Goal: Task Accomplishment & Management: Use online tool/utility

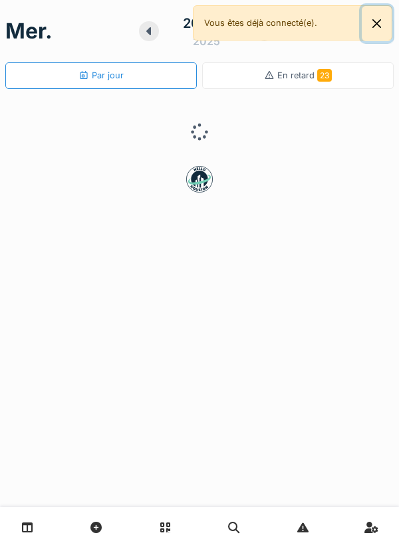
click at [365, 24] on button "Close" at bounding box center [376, 23] width 30 height 35
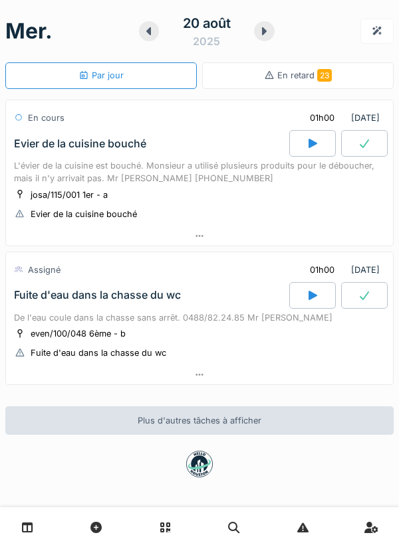
click at [308, 145] on icon at bounding box center [312, 143] width 9 height 9
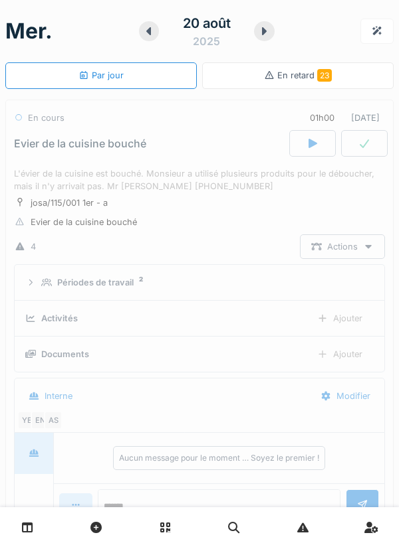
scroll to position [46, 0]
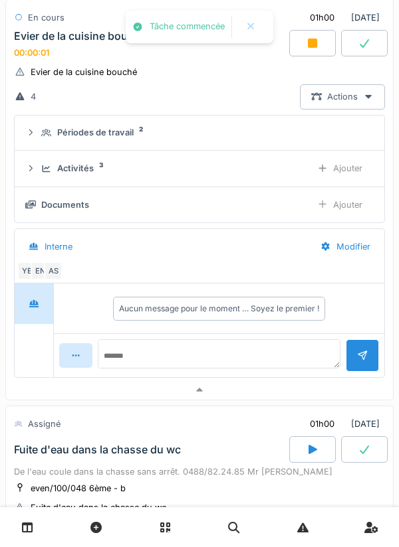
click at [265, 383] on div at bounding box center [199, 390] width 387 height 19
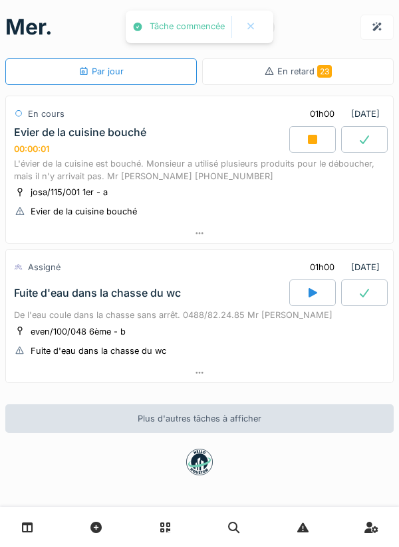
scroll to position [4, 0]
click at [300, 147] on div at bounding box center [312, 139] width 46 height 27
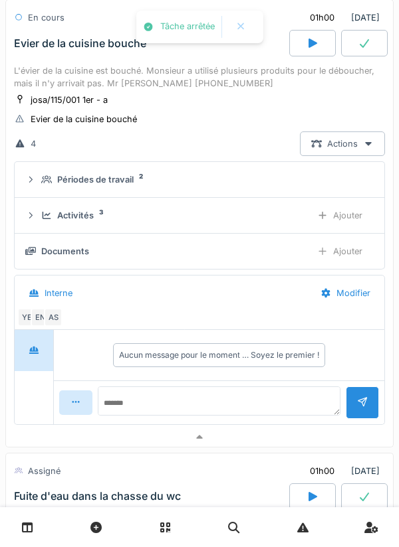
scroll to position [105, 0]
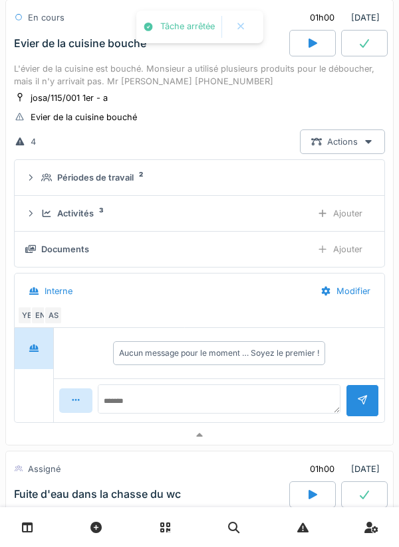
click at [278, 221] on div "Activités 3 Ajouter" at bounding box center [199, 213] width 348 height 25
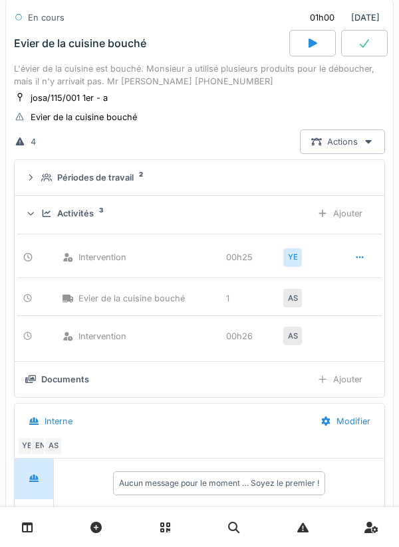
click at [293, 211] on div "Activités 3" at bounding box center [170, 213] width 259 height 13
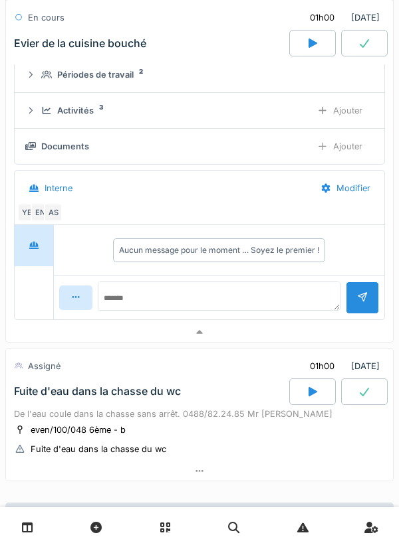
click at [264, 333] on div at bounding box center [199, 332] width 387 height 19
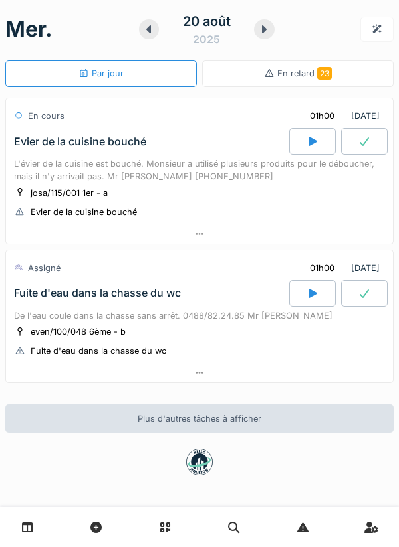
scroll to position [0, 0]
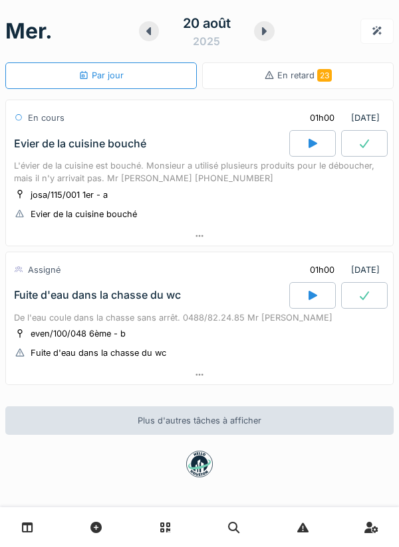
click at [270, 31] on icon at bounding box center [263, 31] width 13 height 11
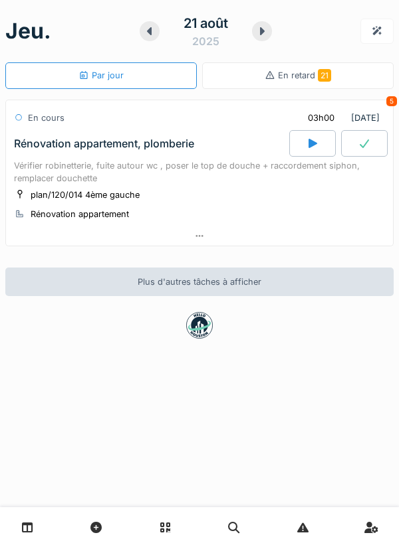
click at [146, 33] on icon at bounding box center [149, 31] width 13 height 11
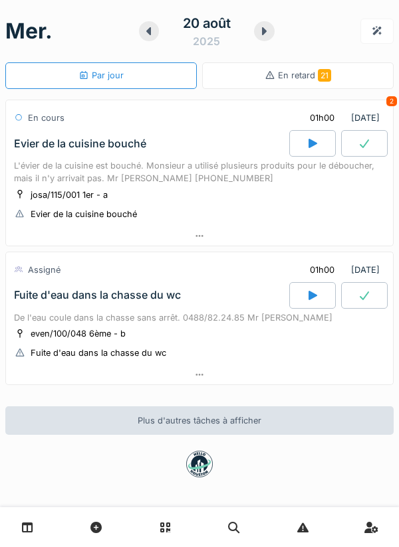
click at [271, 26] on div at bounding box center [264, 31] width 21 height 20
click at [254, 33] on div at bounding box center [264, 31] width 21 height 20
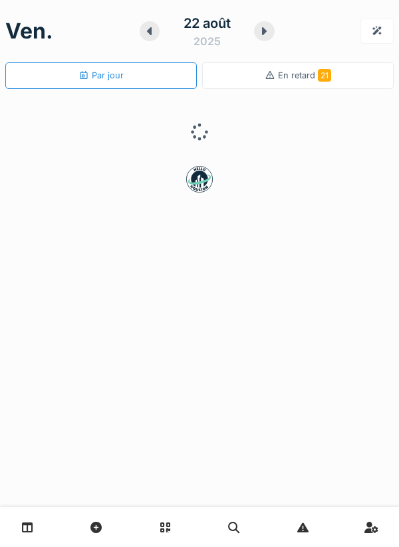
click at [152, 35] on icon at bounding box center [149, 31] width 13 height 11
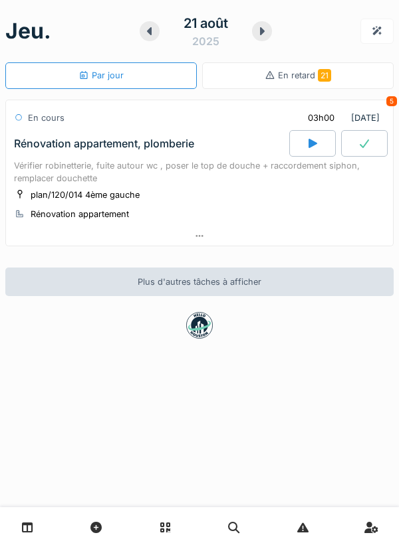
click at [357, 243] on div at bounding box center [199, 235] width 387 height 19
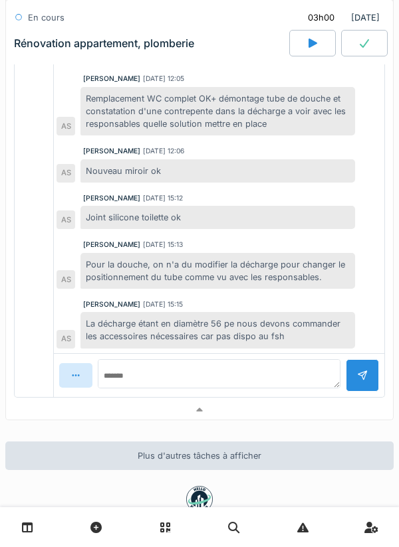
scroll to position [426, 0]
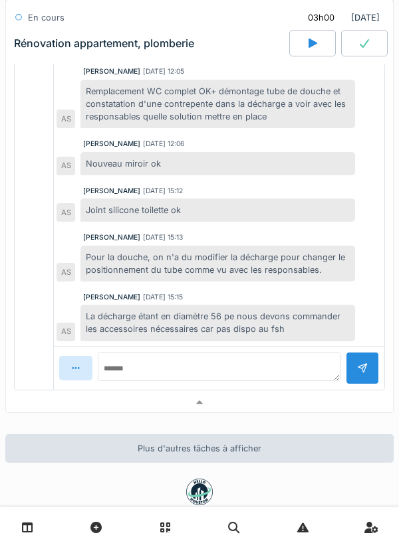
click at [357, 400] on div at bounding box center [199, 402] width 387 height 19
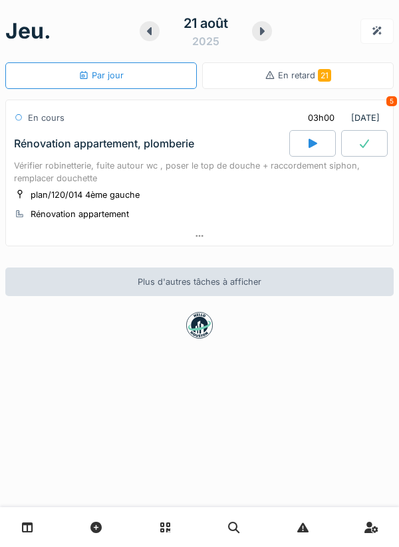
scroll to position [0, 0]
click at [377, 41] on div at bounding box center [376, 31] width 33 height 25
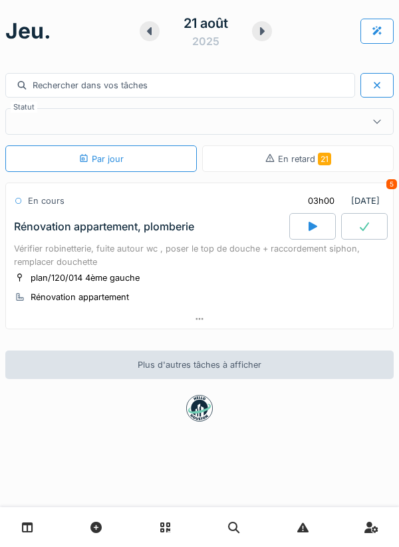
click at [375, 33] on div at bounding box center [376, 31] width 11 height 13
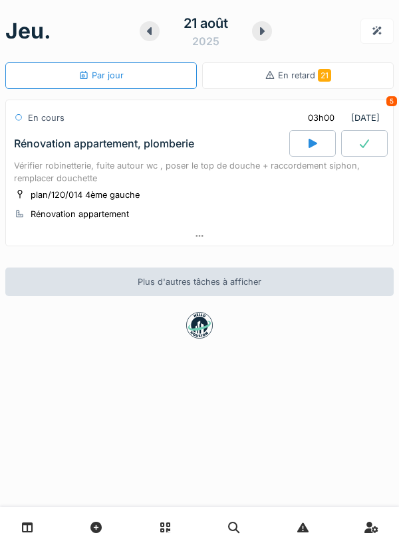
click at [387, 31] on div at bounding box center [376, 31] width 33 height 25
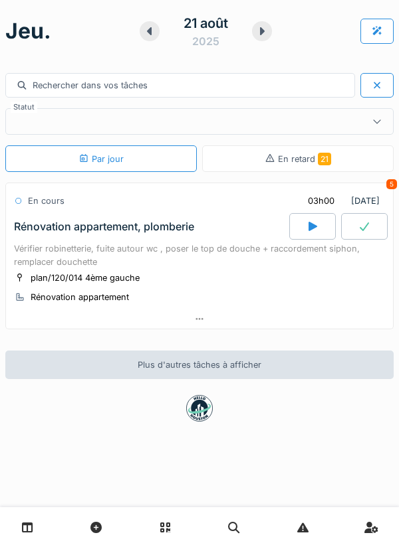
click at [368, 37] on div at bounding box center [376, 31] width 33 height 25
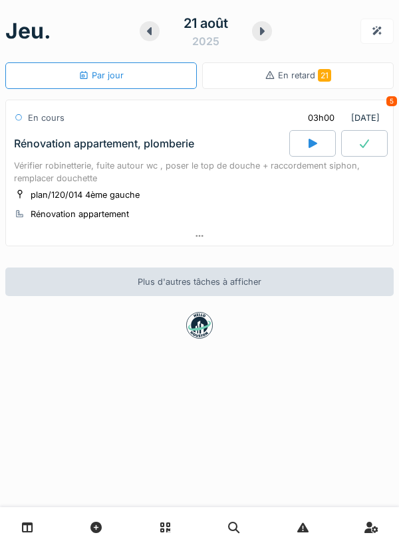
click at [365, 42] on div at bounding box center [376, 31] width 33 height 25
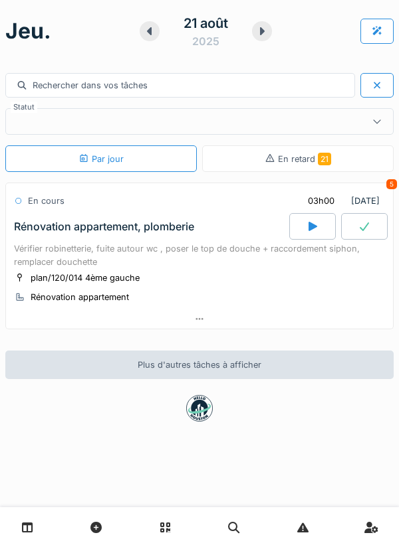
click at [366, 32] on div at bounding box center [376, 31] width 33 height 25
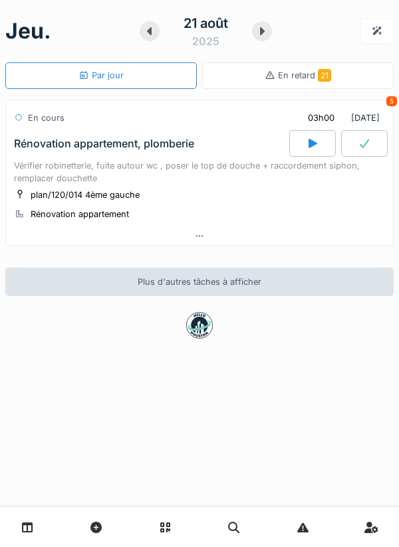
click at [379, 26] on div at bounding box center [376, 31] width 11 height 13
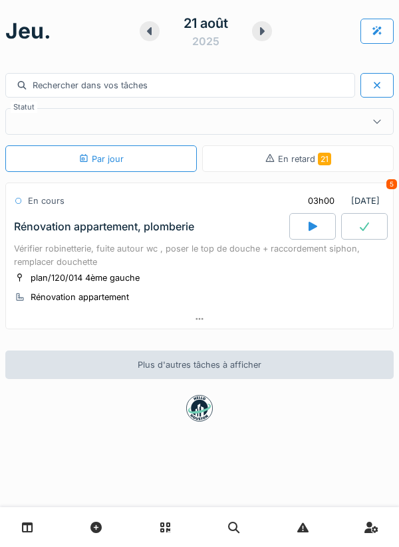
click at [380, 29] on div at bounding box center [376, 31] width 11 height 13
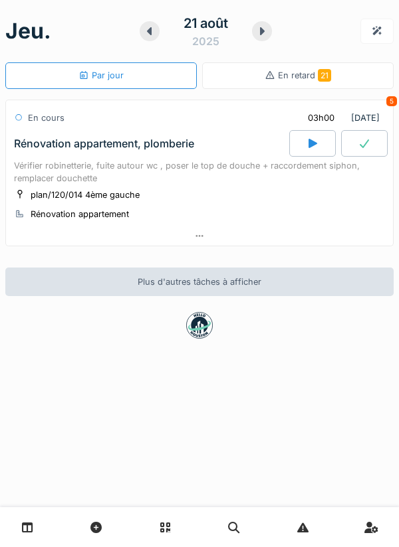
click at [379, 30] on div at bounding box center [376, 31] width 11 height 13
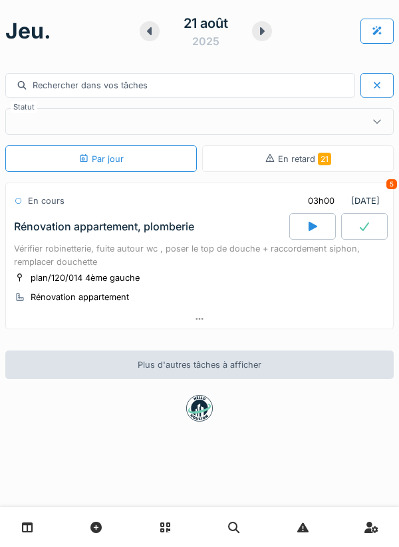
click at [383, 120] on div at bounding box center [377, 121] width 32 height 25
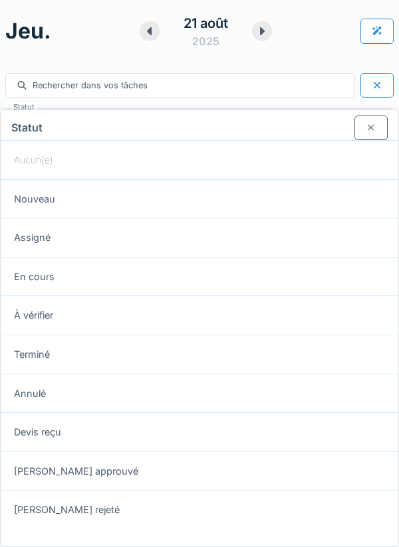
click at [298, 257] on div "En cours" at bounding box center [199, 276] width 397 height 39
click at [327, 218] on div "Assigné" at bounding box center [199, 237] width 397 height 39
click at [365, 116] on div at bounding box center [370, 128] width 33 height 25
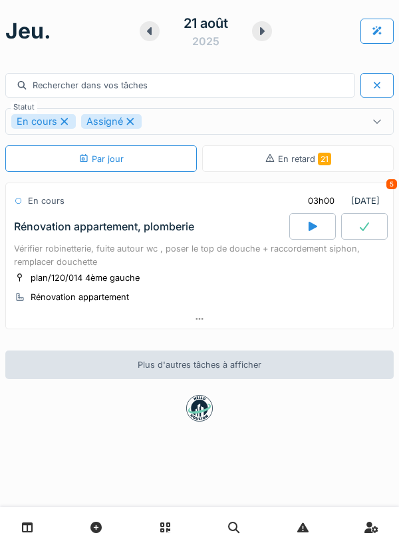
click at [147, 40] on div at bounding box center [149, 31] width 20 height 20
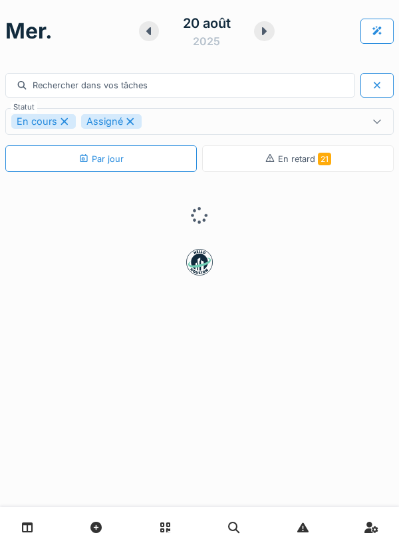
click at [129, 123] on icon at bounding box center [130, 121] width 12 height 9
type input "*******"
click at [64, 122] on icon at bounding box center [64, 121] width 7 height 7
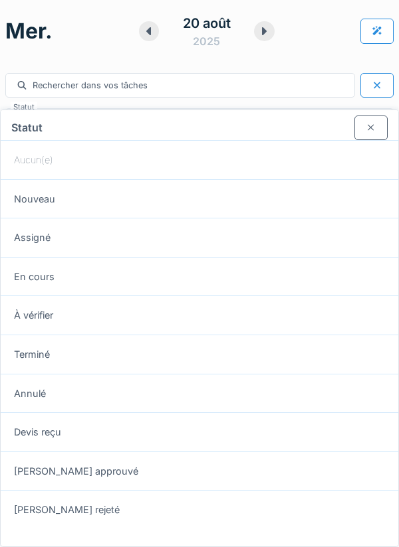
click at [387, 116] on div at bounding box center [370, 128] width 33 height 25
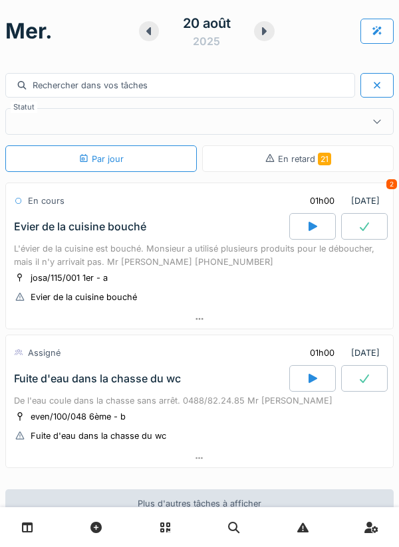
click at [389, 78] on div at bounding box center [376, 85] width 33 height 25
